Goal: Information Seeking & Learning: Learn about a topic

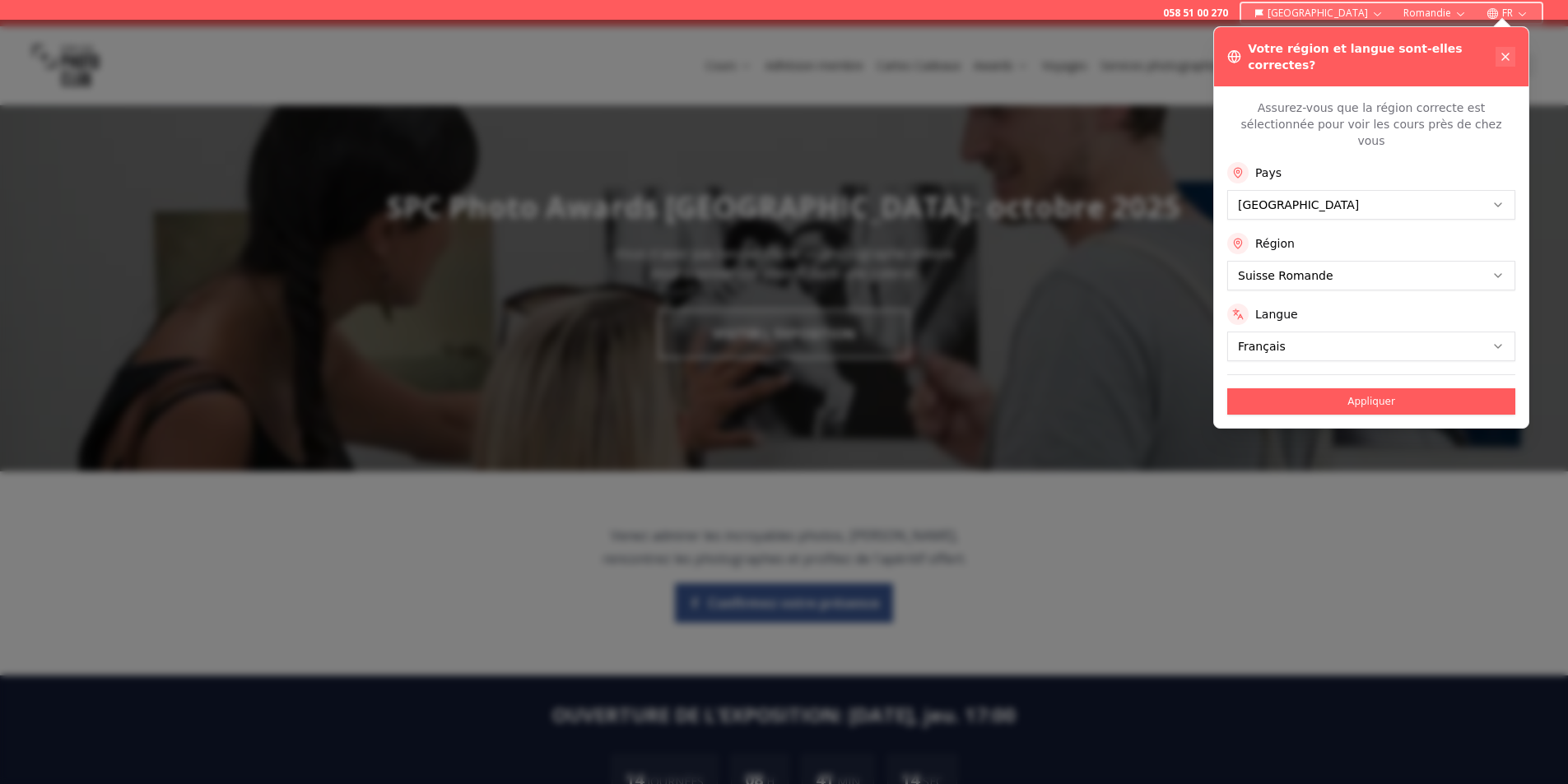
click at [1502, 51] on icon at bounding box center [1505, 57] width 13 height 13
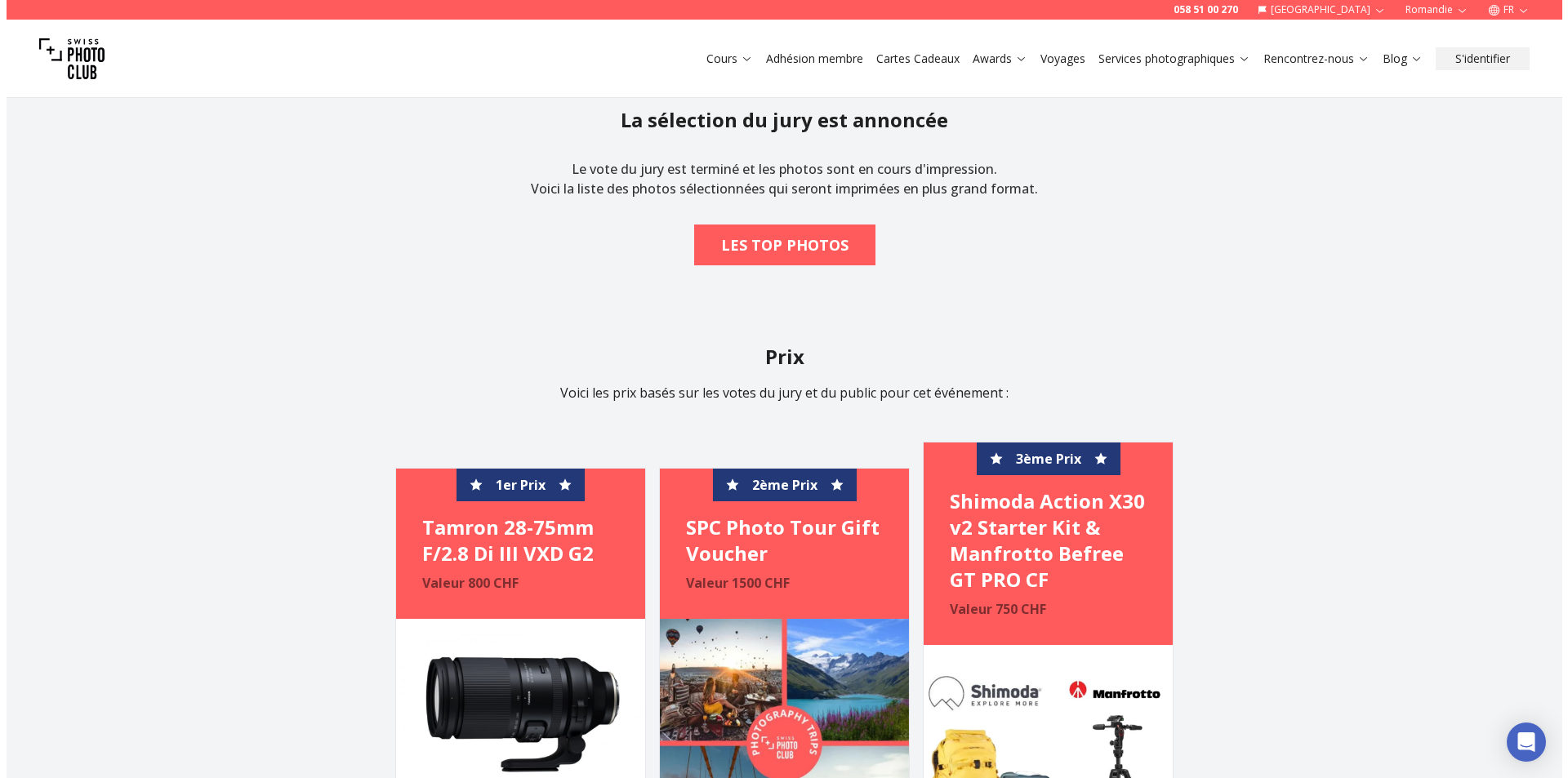
scroll to position [1715, 0]
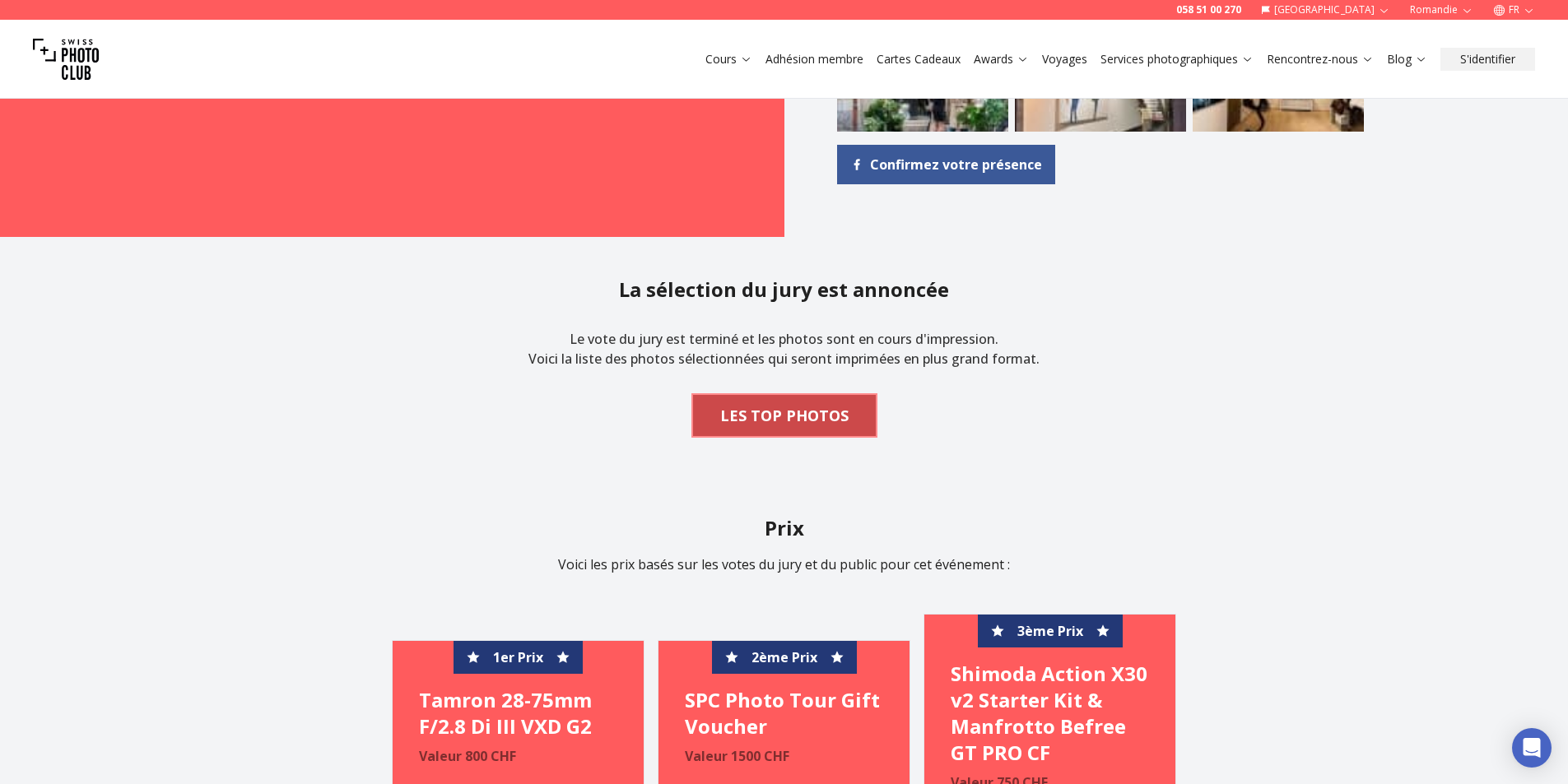
click at [807, 414] on b "LES TOP PHOTOS" at bounding box center [784, 416] width 128 height 23
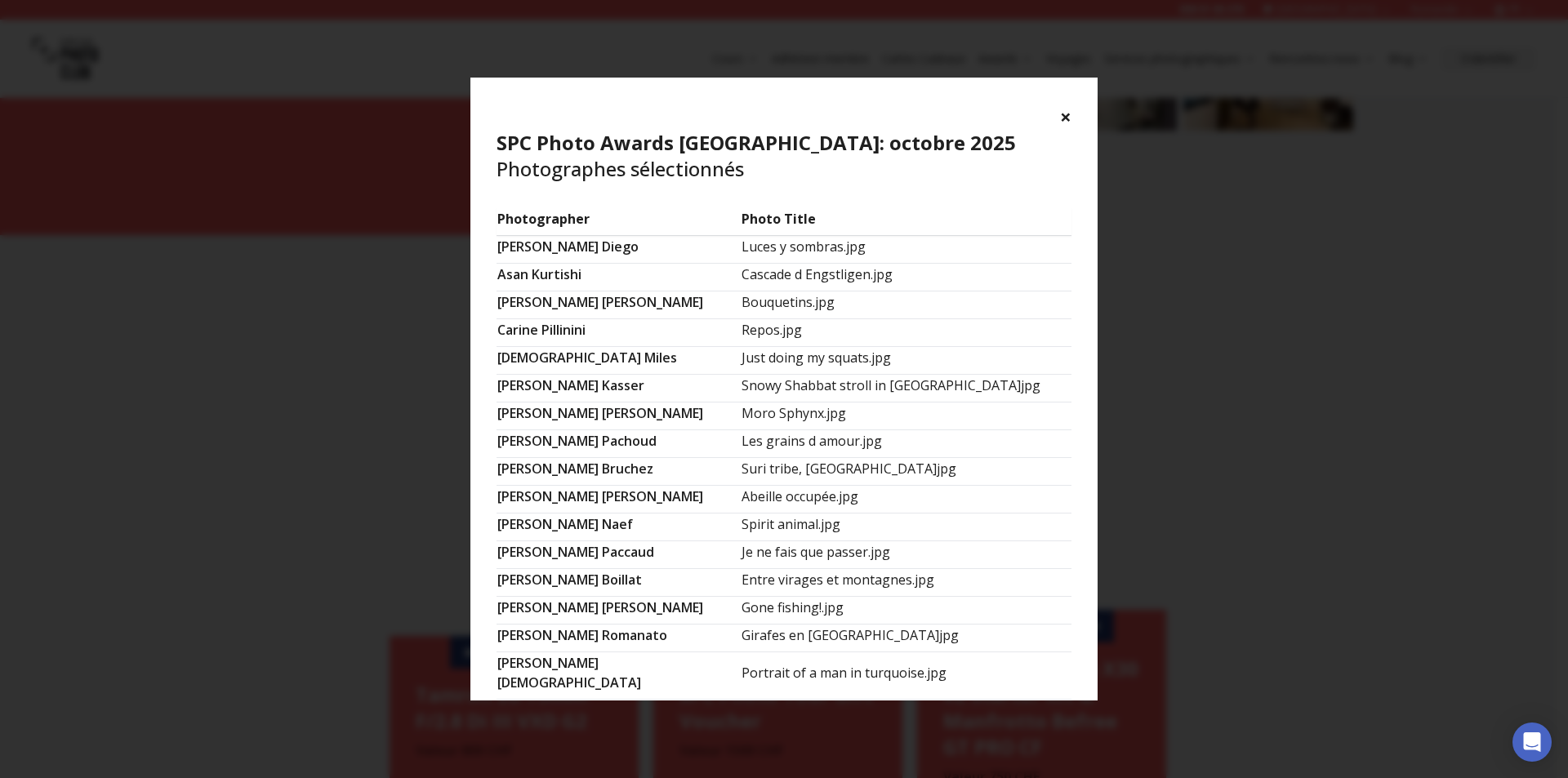
click at [756, 247] on td "Luces y sombras.jpg" at bounding box center [906, 250] width 331 height 28
click at [605, 249] on td "[PERSON_NAME]" at bounding box center [618, 250] width 244 height 28
click at [782, 251] on td "Luces y sombras.jpg" at bounding box center [906, 250] width 331 height 28
click at [955, 281] on td "Cascade d Engstligen.jpg" at bounding box center [906, 278] width 331 height 28
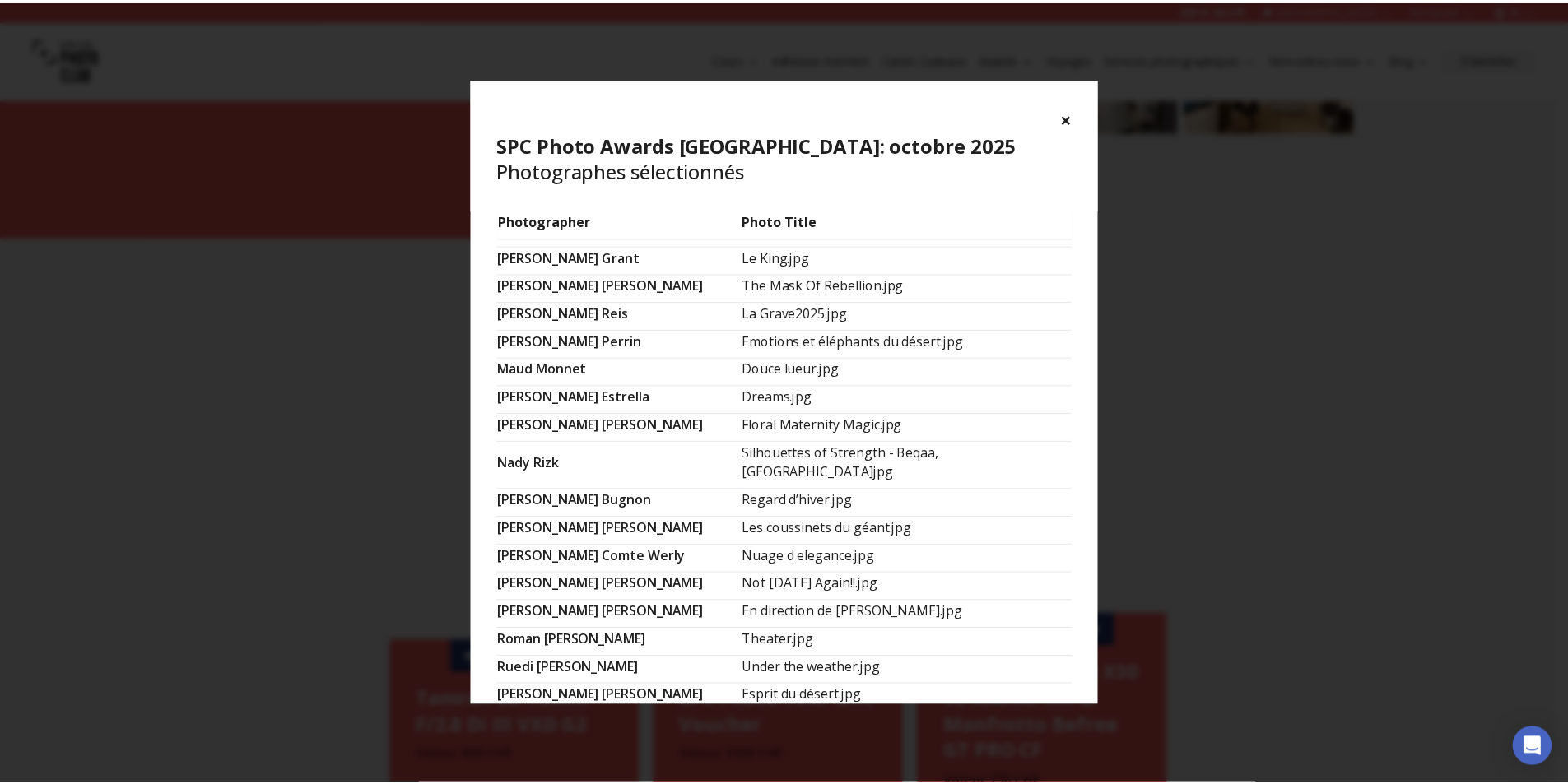
scroll to position [957, 0]
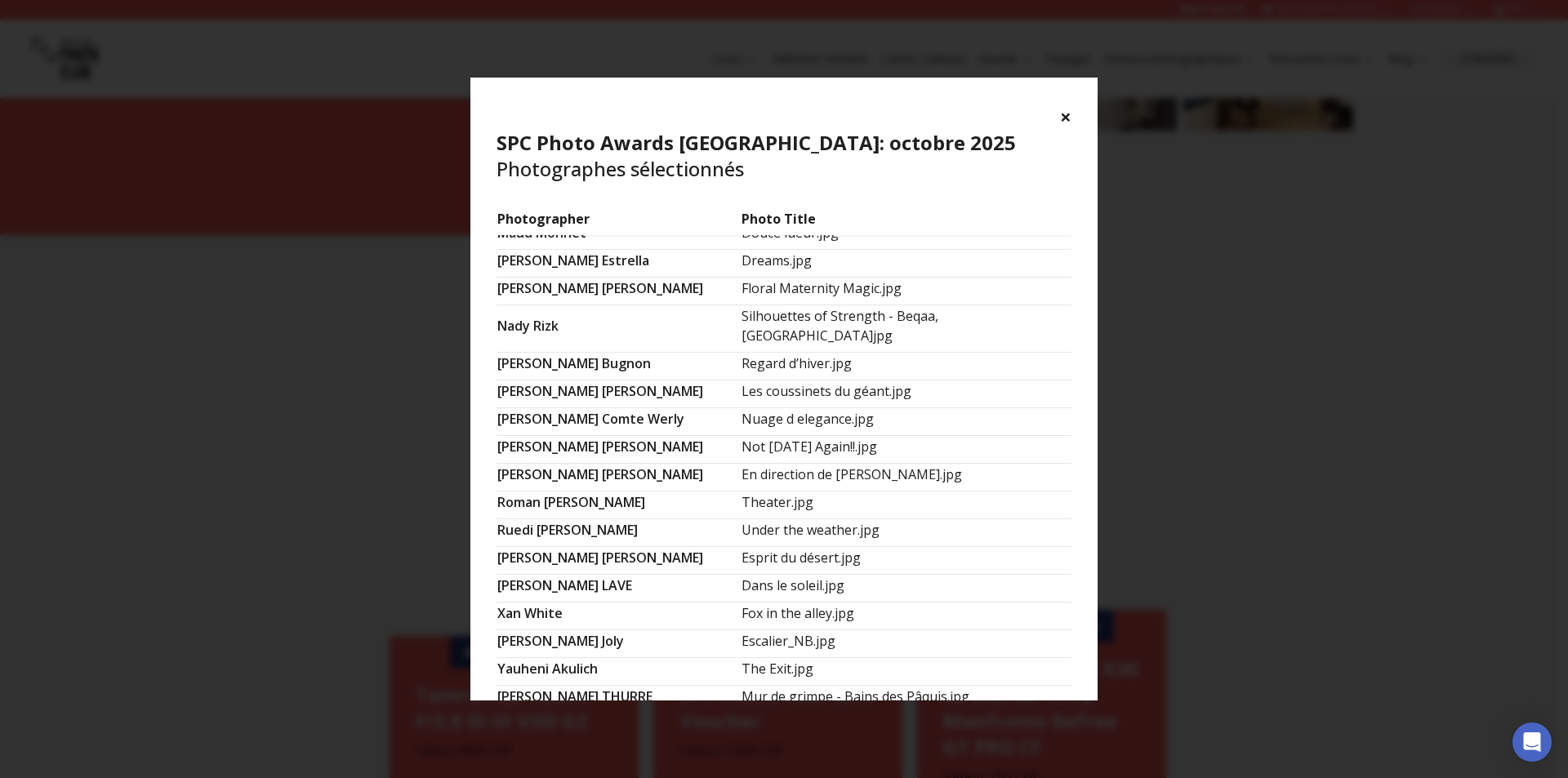
click at [1068, 117] on button "×" at bounding box center [1065, 117] width 11 height 26
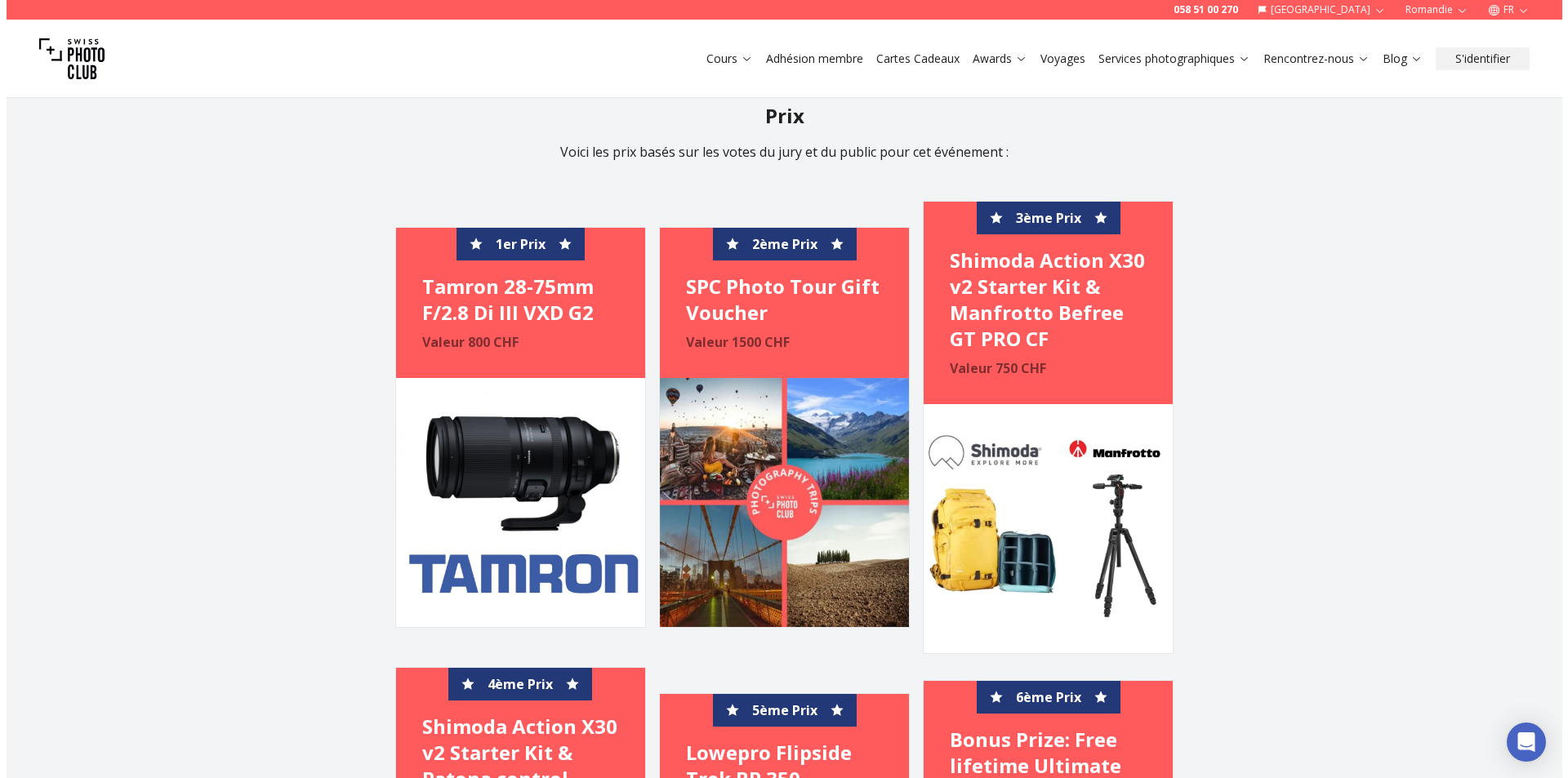
scroll to position [1552, 0]
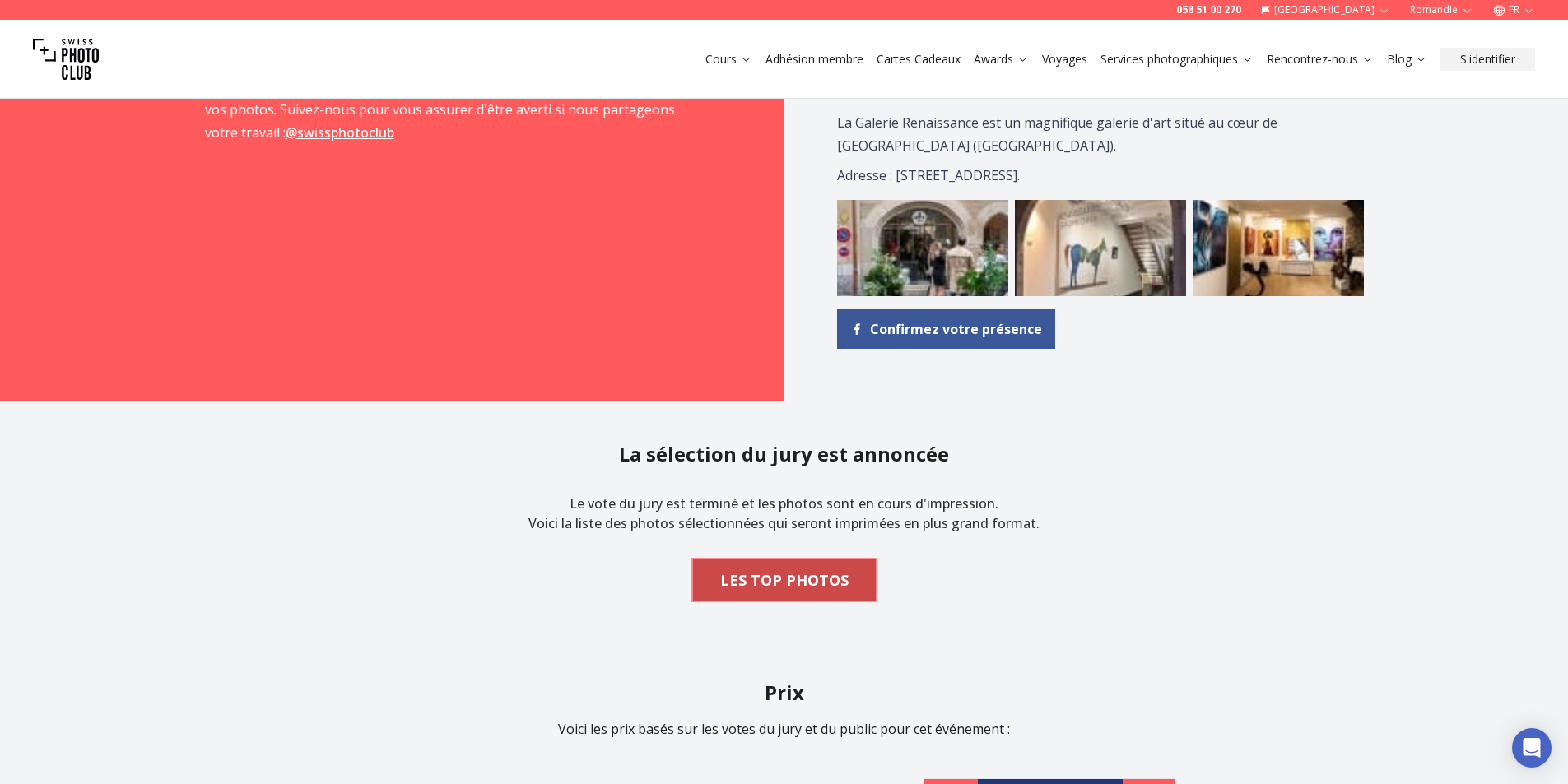
click at [784, 578] on b "LES TOP PHOTOS" at bounding box center [784, 580] width 128 height 23
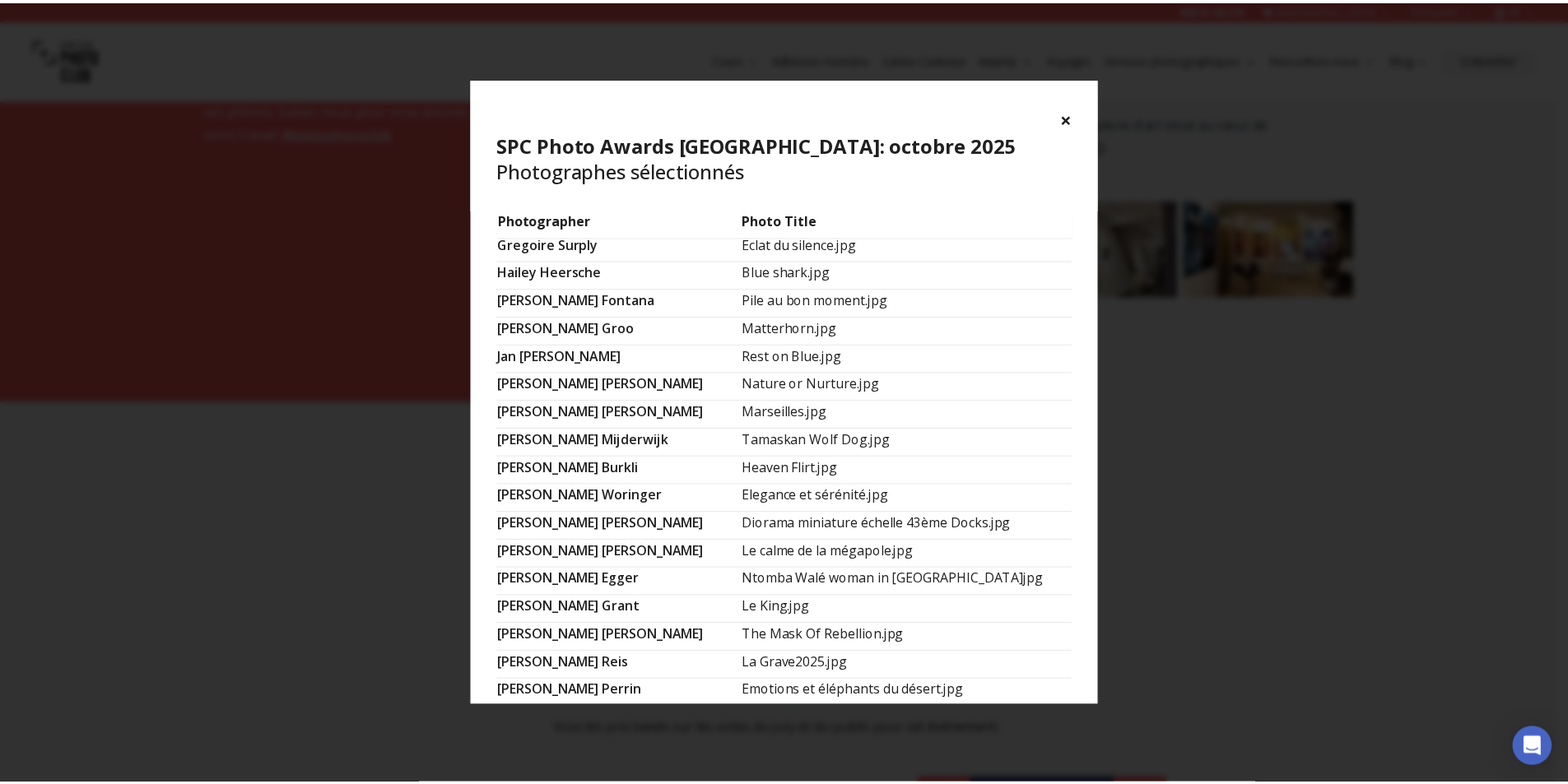
scroll to position [464, 0]
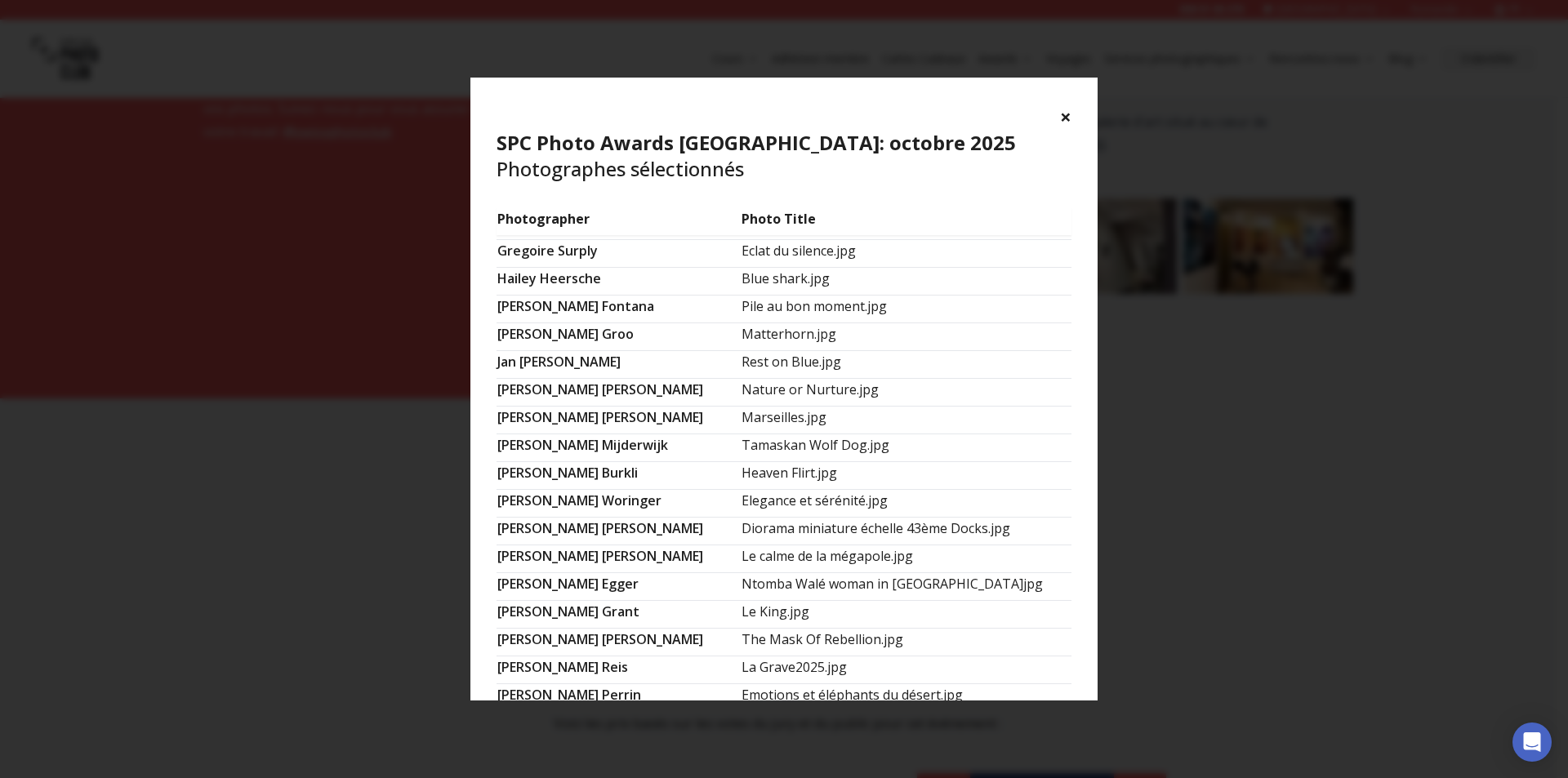
click at [1060, 114] on button "×" at bounding box center [1065, 117] width 11 height 26
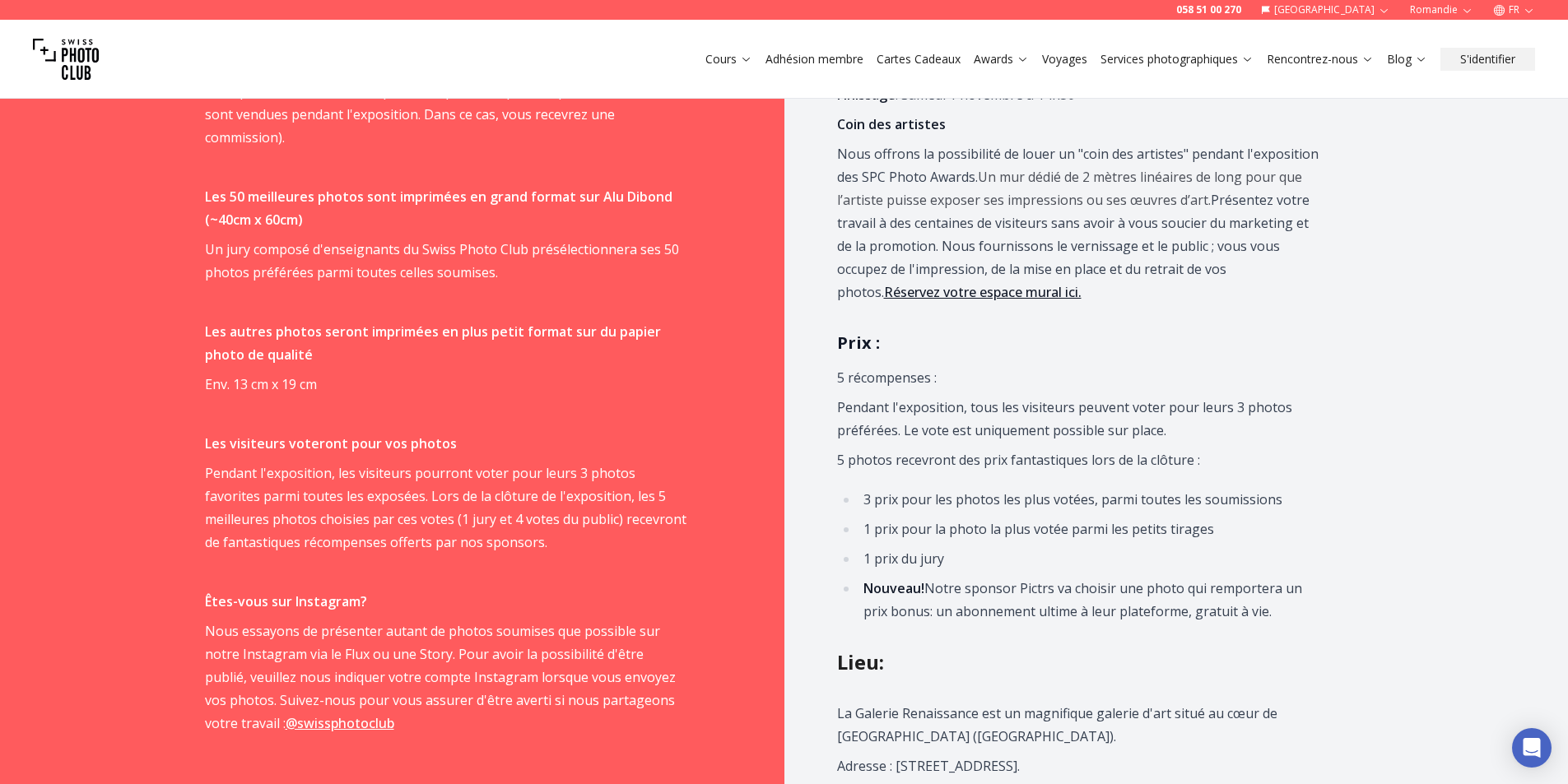
scroll to position [823, 0]
